Goal: Information Seeking & Learning: Learn about a topic

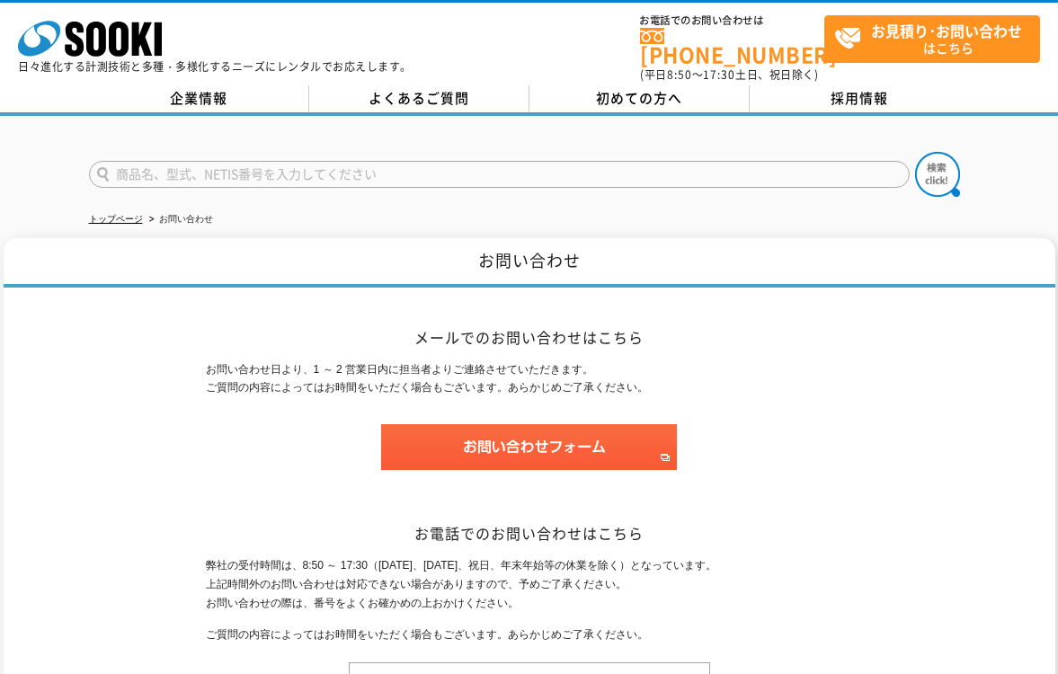
click at [162, 50] on div "株式会社 ソーキ spMenu 日々進化する計測技術と多種・多様化するニーズにレンタルでお応えします。" at bounding box center [215, 42] width 394 height 60
click at [160, 41] on rect at bounding box center [158, 38] width 7 height 33
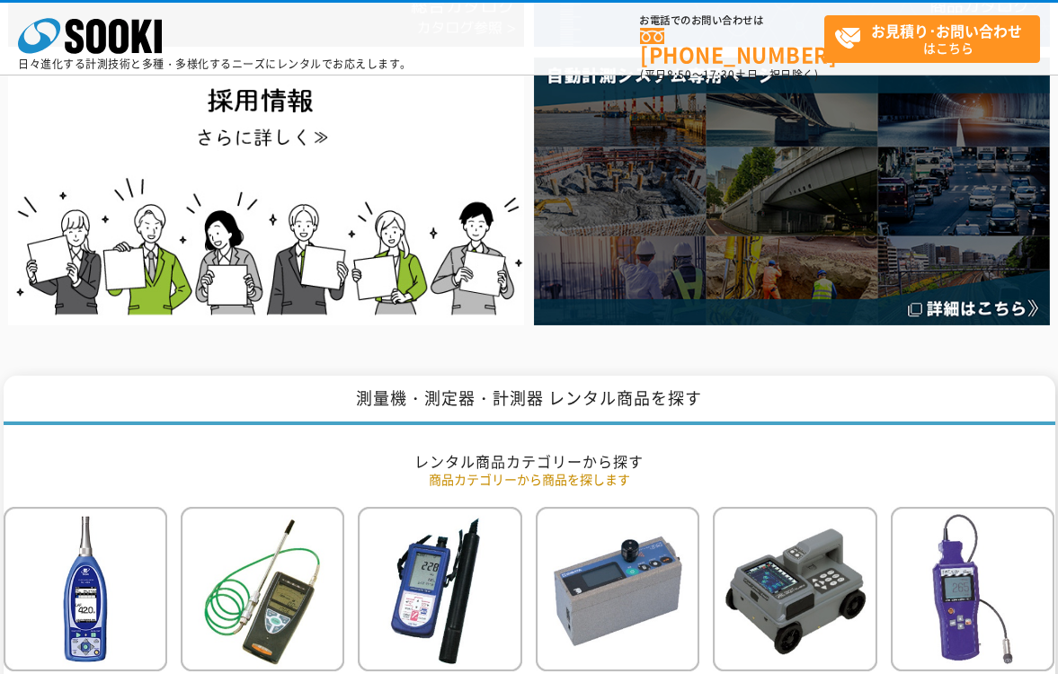
scroll to position [719, 0]
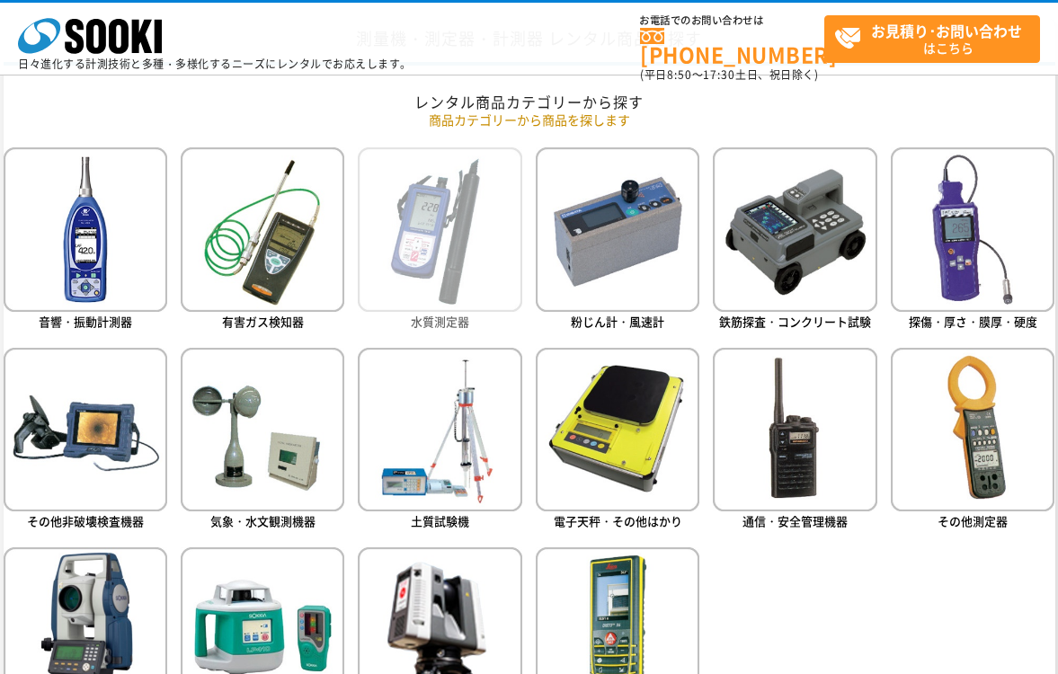
click at [463, 218] on img at bounding box center [440, 229] width 164 height 164
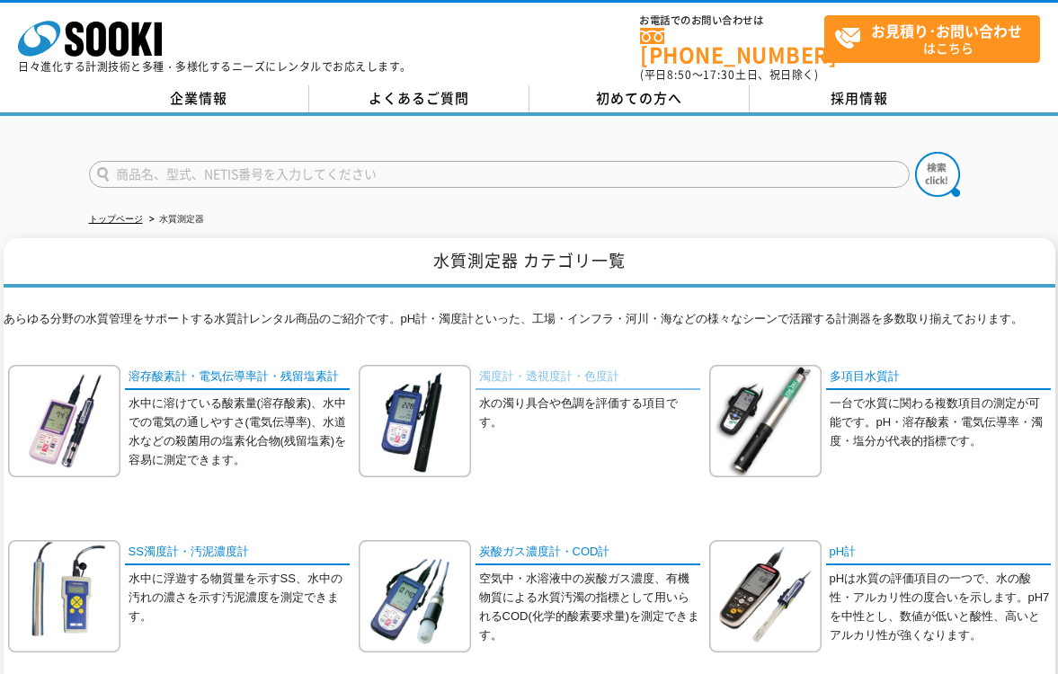
click at [545, 365] on link "濁度計・透視度計・色度計" at bounding box center [587, 378] width 225 height 26
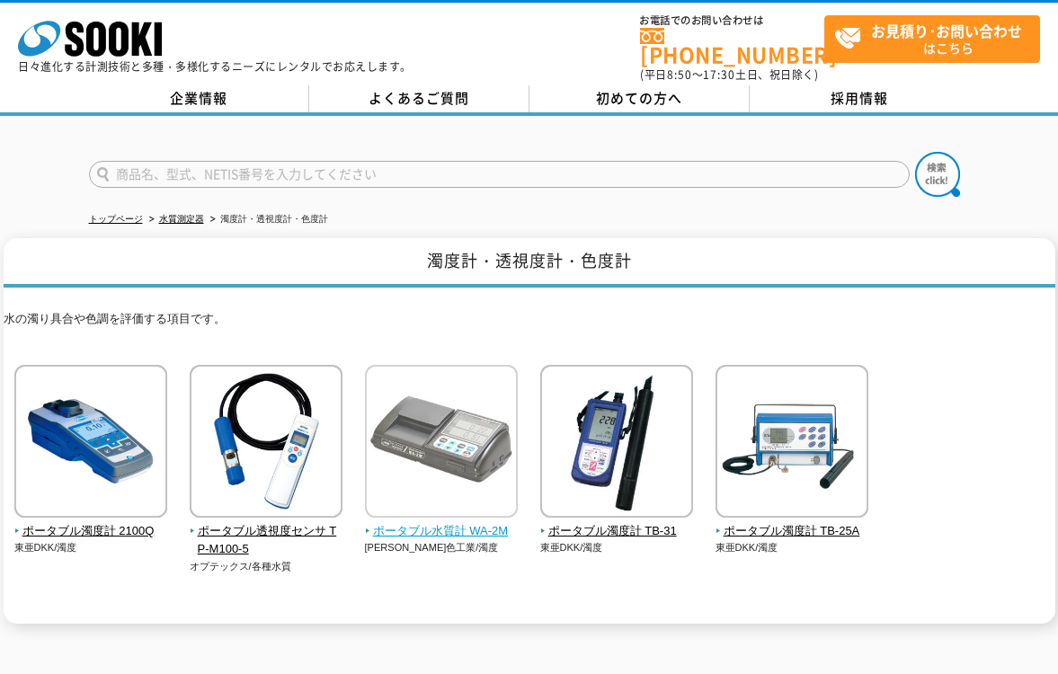
click at [386, 406] on img at bounding box center [441, 443] width 153 height 157
